Goal: Task Accomplishment & Management: Manage account settings

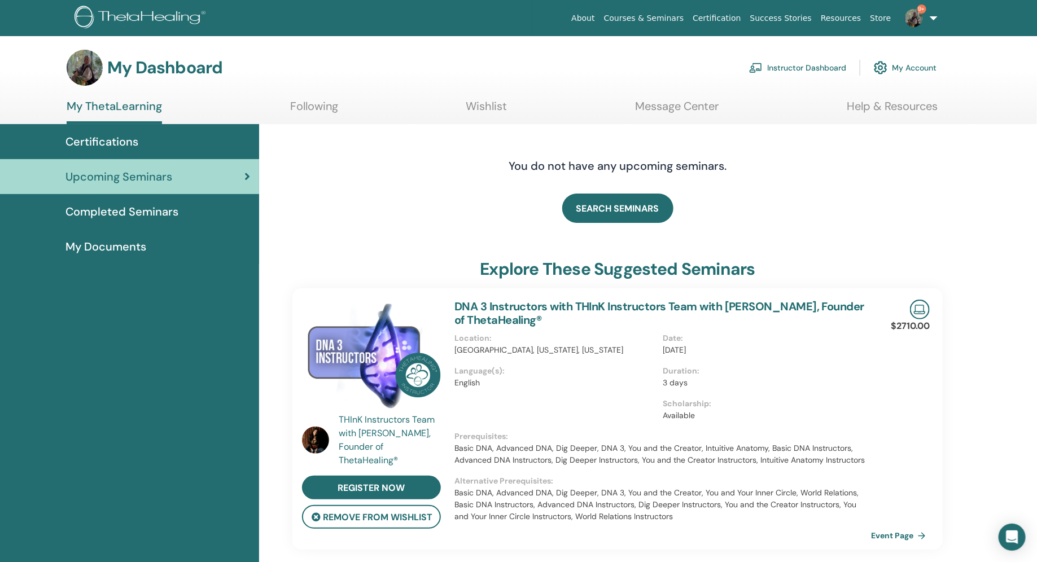
click at [174, 213] on span "Completed Seminars" at bounding box center [121, 211] width 113 height 17
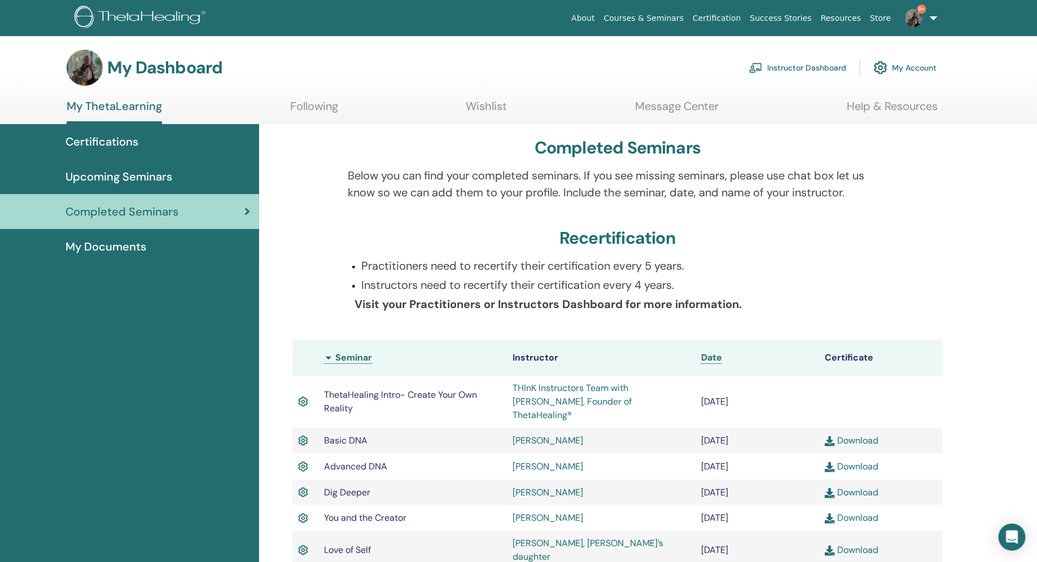
click at [781, 69] on link "Instructor Dashboard" at bounding box center [797, 67] width 97 height 25
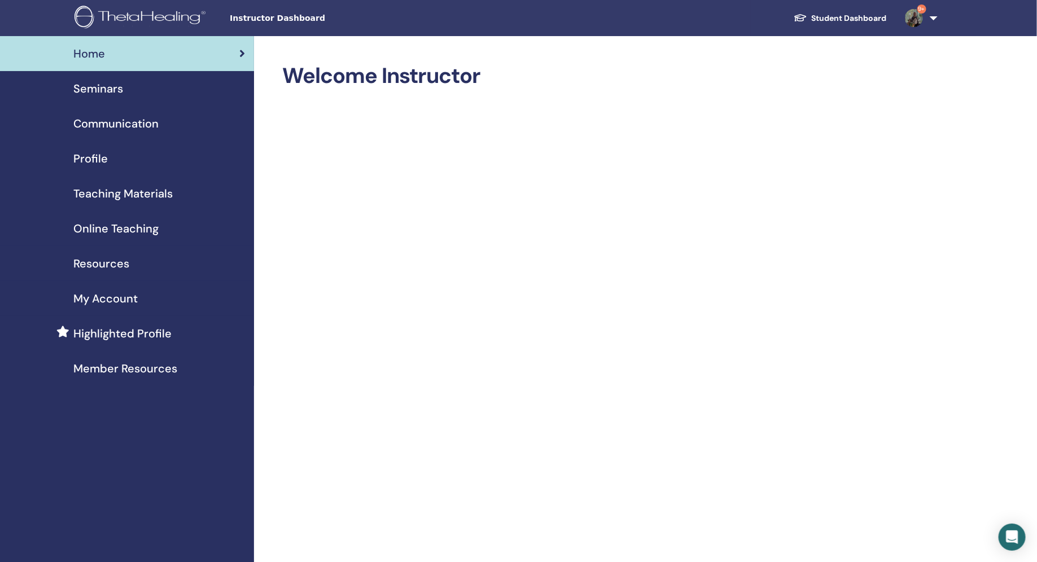
click at [94, 96] on span "Seminars" at bounding box center [98, 88] width 50 height 17
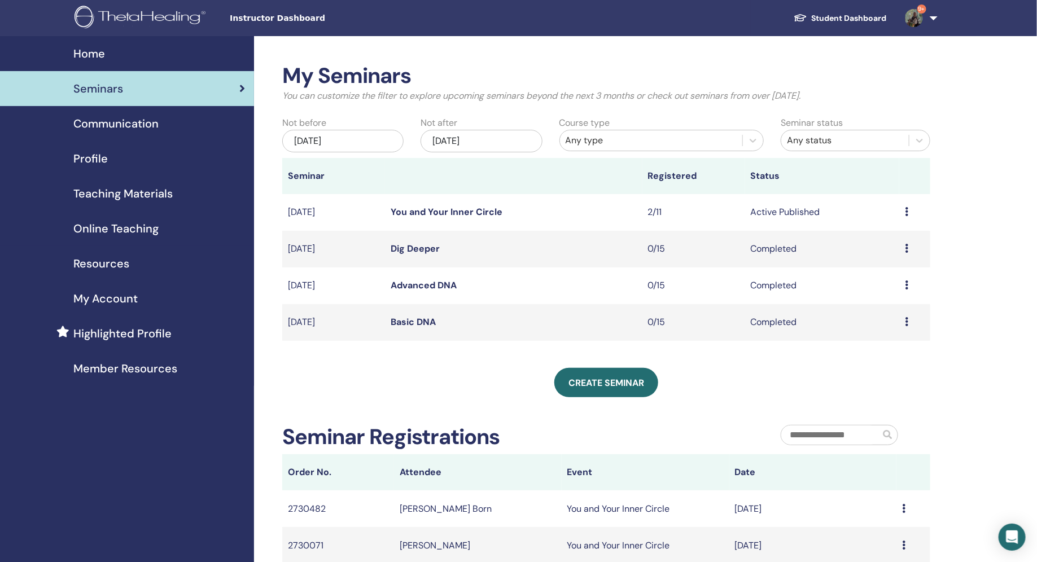
click at [909, 211] on div "Preview Edit Attendees Cancel" at bounding box center [915, 212] width 20 height 14
click at [890, 252] on link "Attendees" at bounding box center [880, 254] width 43 height 12
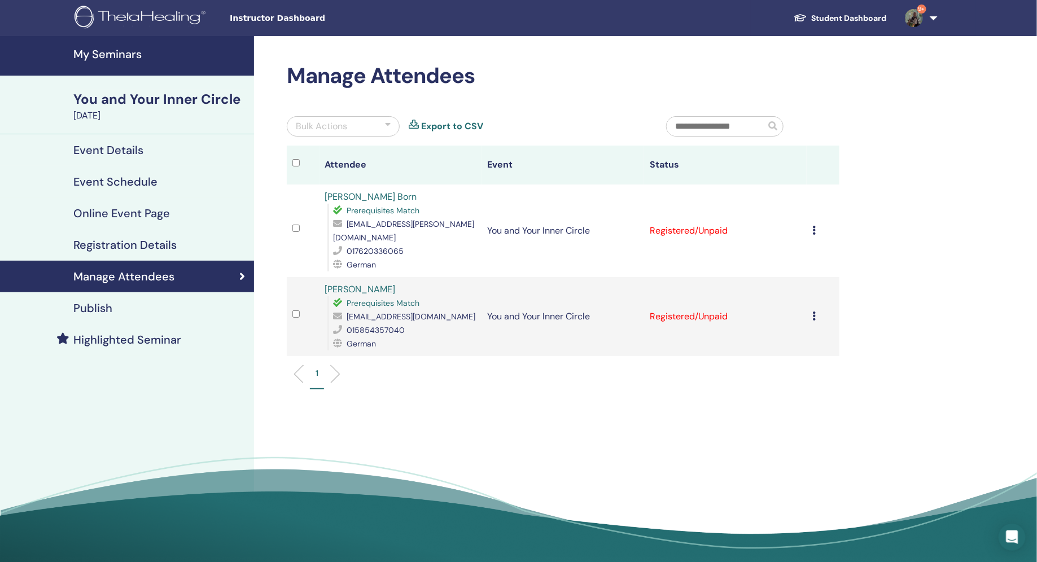
click at [815, 226] on icon at bounding box center [813, 230] width 3 height 9
click at [824, 310] on p "Complete and Certify" at bounding box center [804, 314] width 89 height 14
click at [813, 312] on icon at bounding box center [813, 316] width 3 height 9
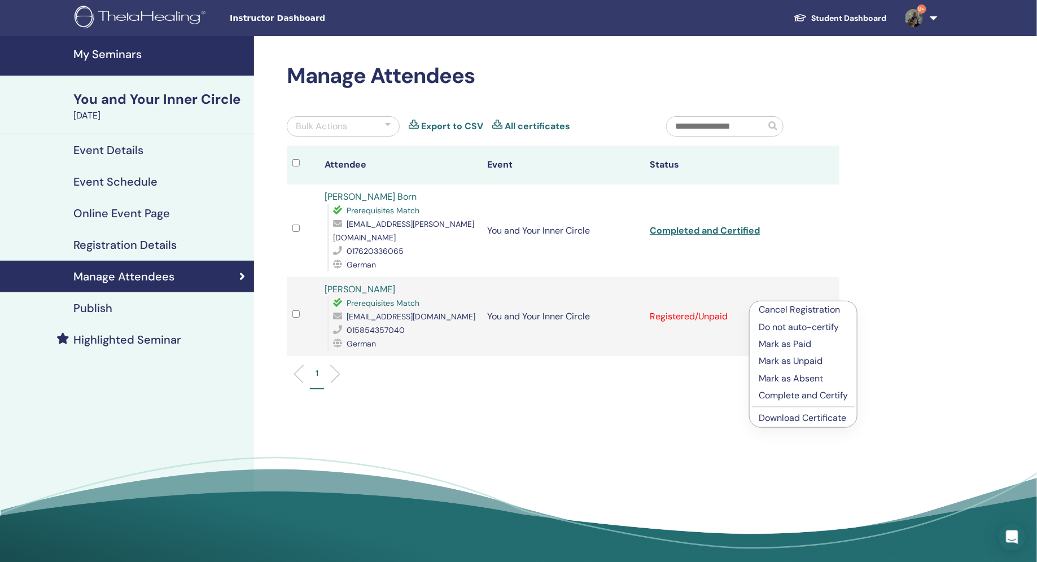
click at [817, 394] on p "Complete and Certify" at bounding box center [803, 396] width 89 height 14
